Goal: Find specific page/section: Find specific page/section

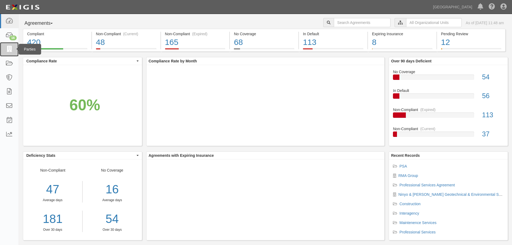
click at [11, 52] on icon at bounding box center [9, 49] width 8 height 6
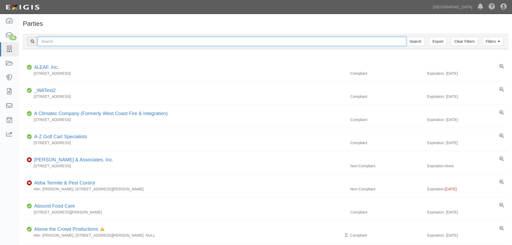
drag, startPoint x: 0, startPoint y: 0, endPoint x: 157, endPoint y: 41, distance: 162.5
click at [157, 41] on input "text" at bounding box center [222, 41] width 369 height 9
type input "west & Associates"
click at [406, 37] on input "Search" at bounding box center [415, 41] width 19 height 9
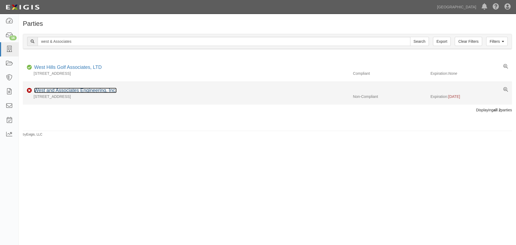
click at [81, 88] on link "West and Associates Engineering, Inc." at bounding box center [75, 90] width 82 height 5
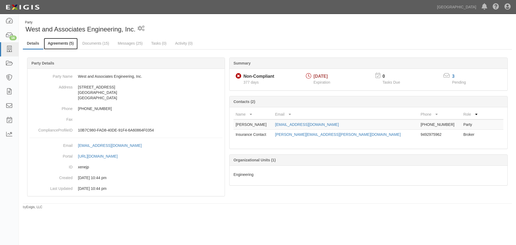
click at [75, 43] on link "Agreements (5)" at bounding box center [61, 44] width 34 height 12
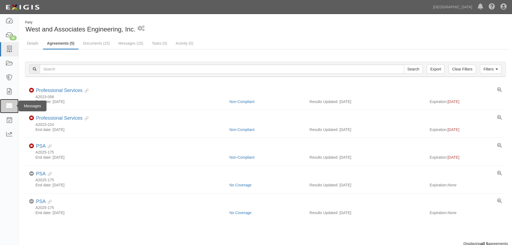
click at [3, 107] on link at bounding box center [9, 106] width 19 height 14
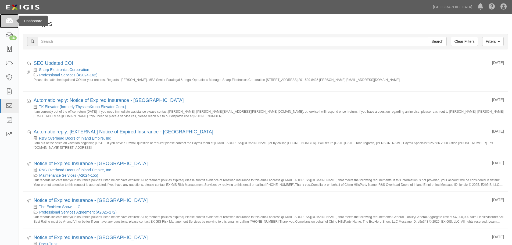
click at [10, 21] on icon at bounding box center [9, 21] width 8 height 6
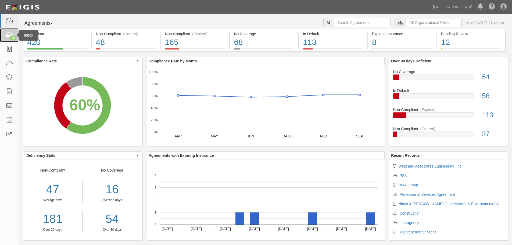
click at [9, 33] on icon at bounding box center [9, 35] width 8 height 6
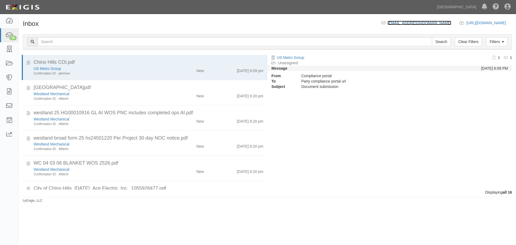
click at [387, 22] on link "[EMAIL_ADDRESS][DOMAIN_NAME]" at bounding box center [419, 23] width 64 height 4
click at [466, 24] on link "[URL][DOMAIN_NAME] copy to clipboard" at bounding box center [489, 23] width 46 height 4
